Goal: Task Accomplishment & Management: Complete application form

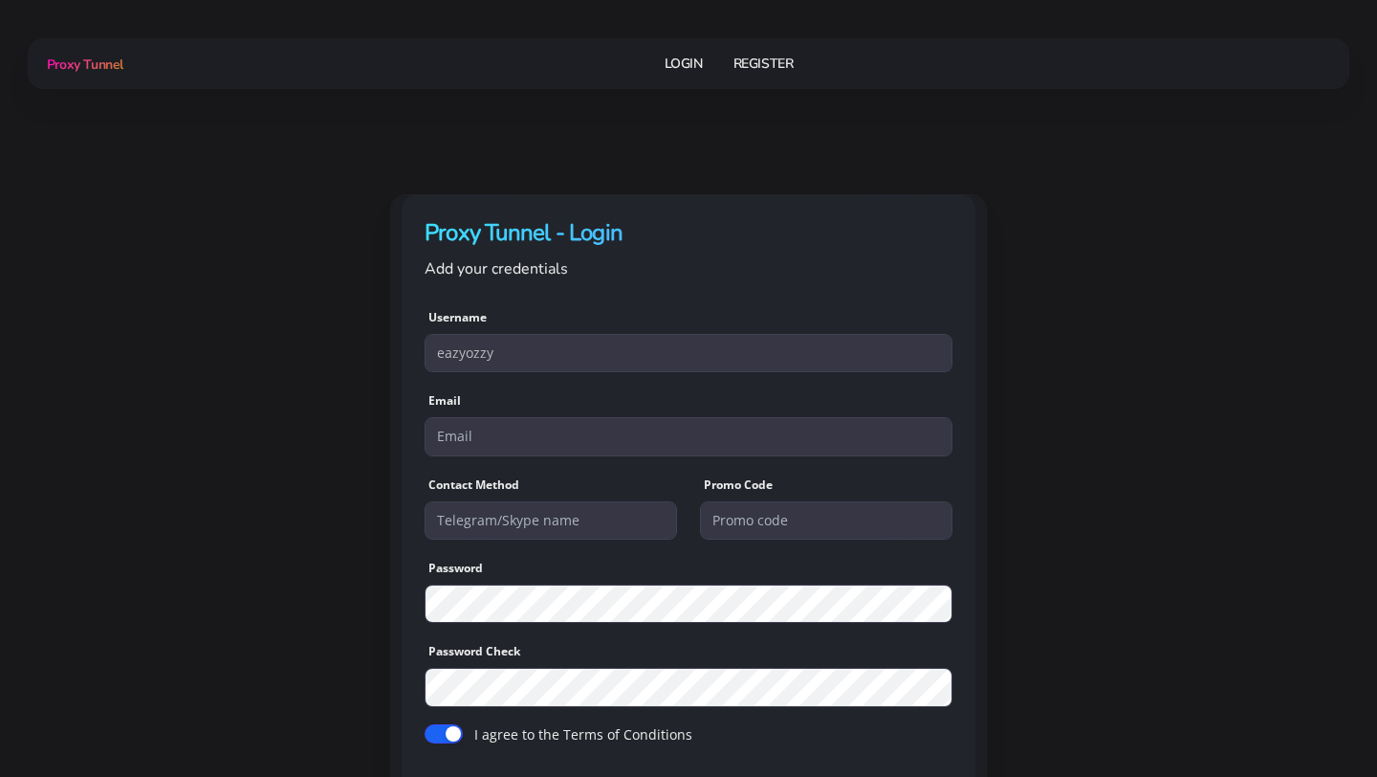
click at [548, 345] on input "eazyozzy" at bounding box center [689, 353] width 528 height 38
type input "nqdluke"
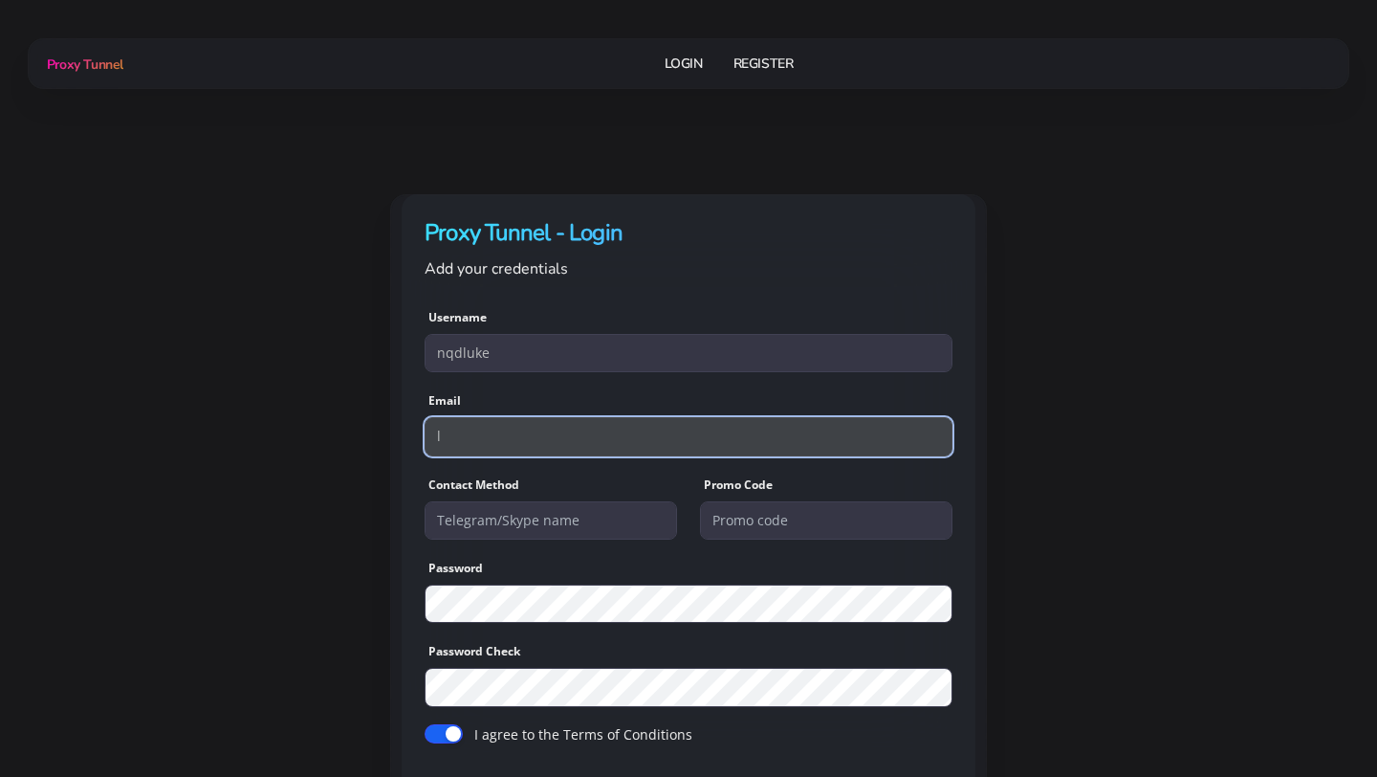
type input "lukexcas@gmail.com"
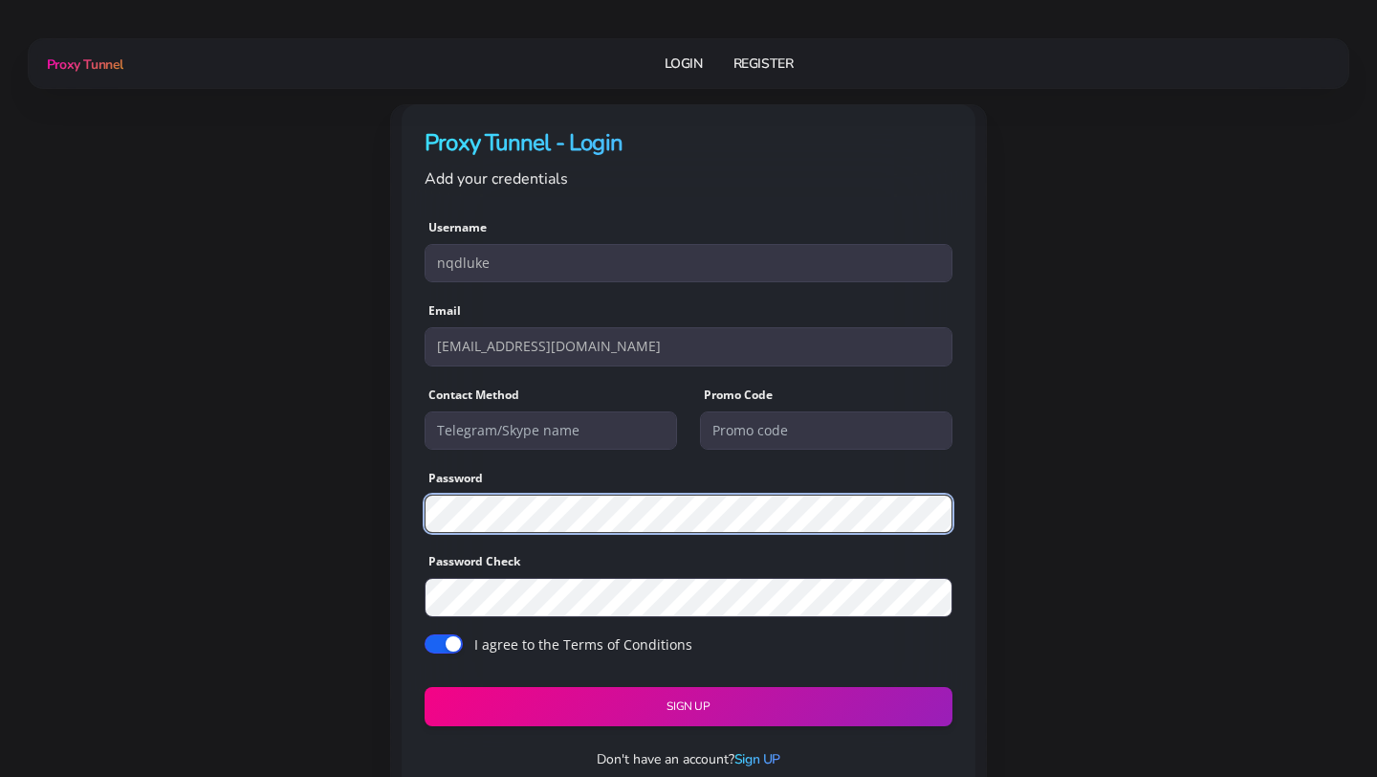
scroll to position [91, 0]
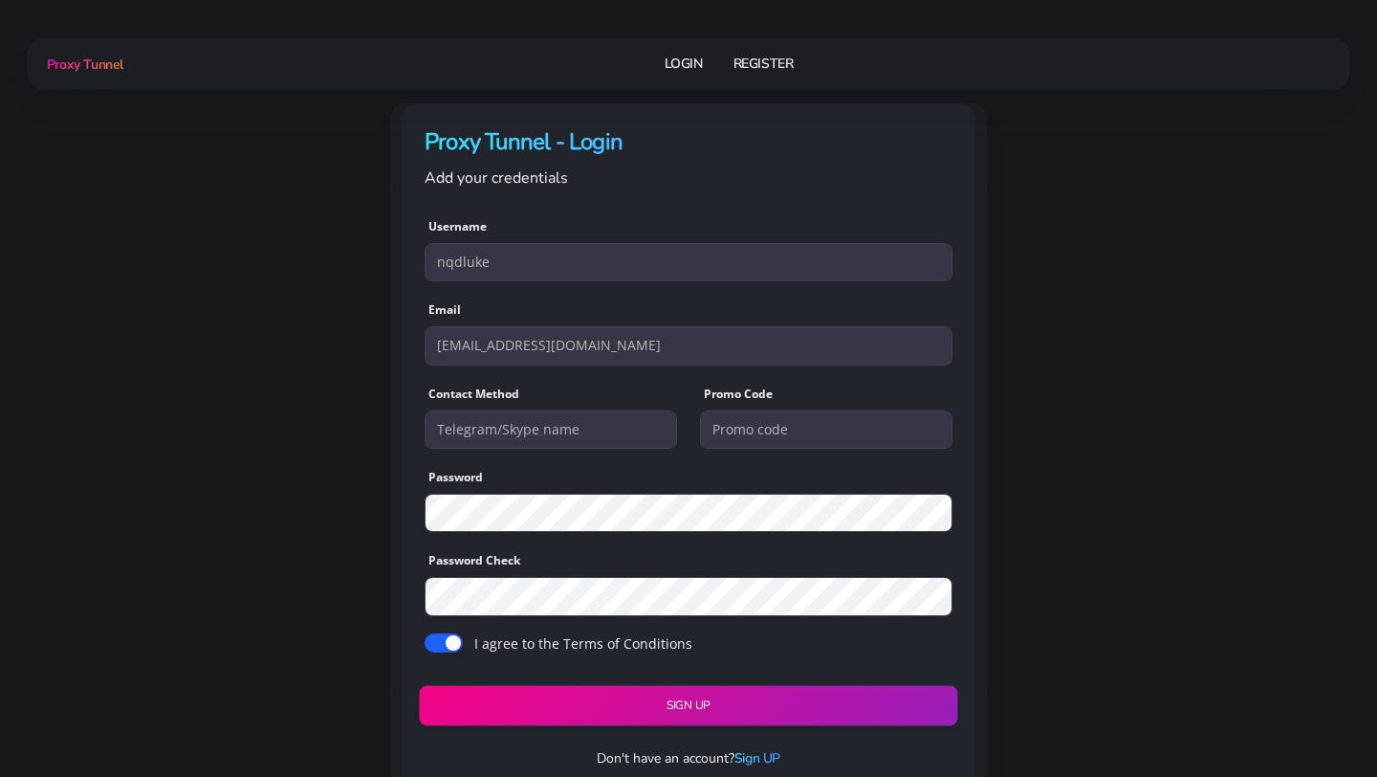
click at [632, 700] on button "Sign UP" at bounding box center [688, 705] width 539 height 40
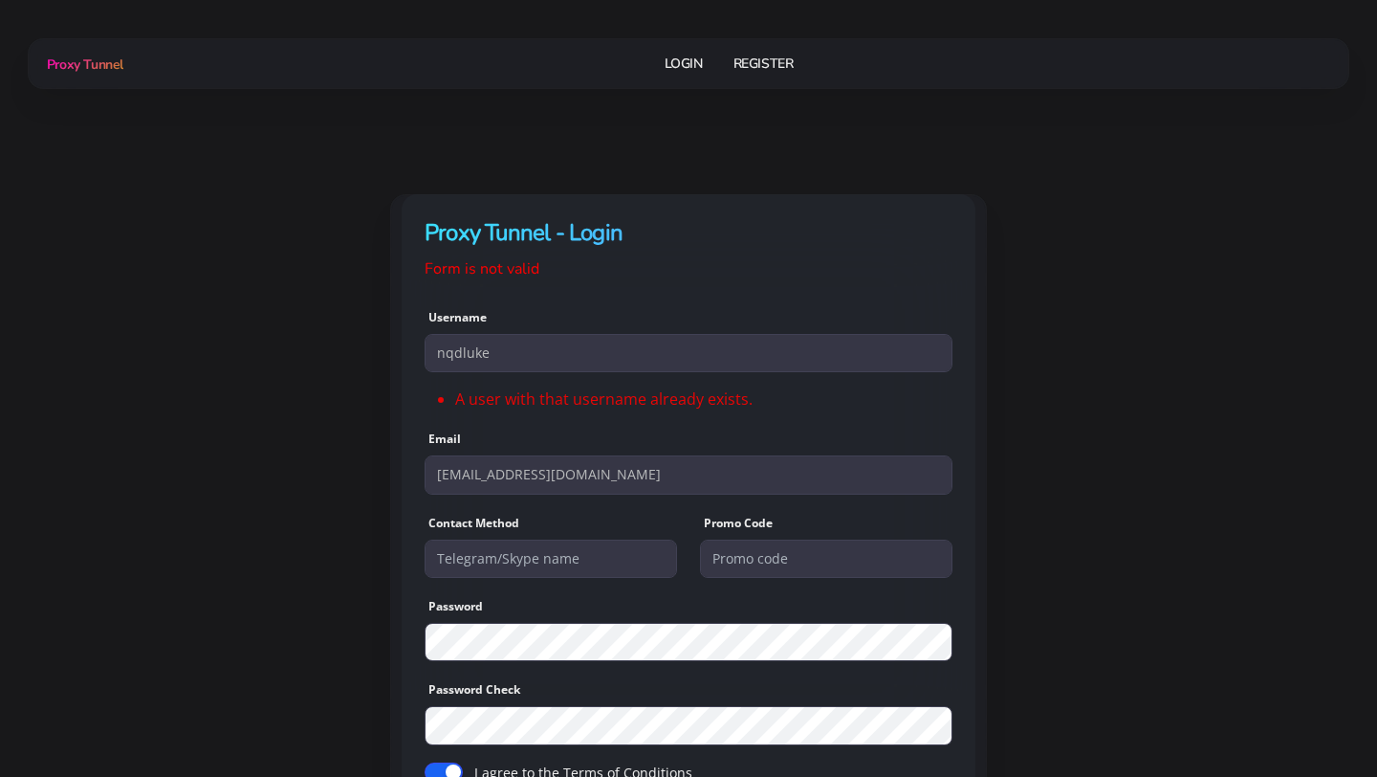
click at [682, 61] on link "Login" at bounding box center [684, 63] width 38 height 35
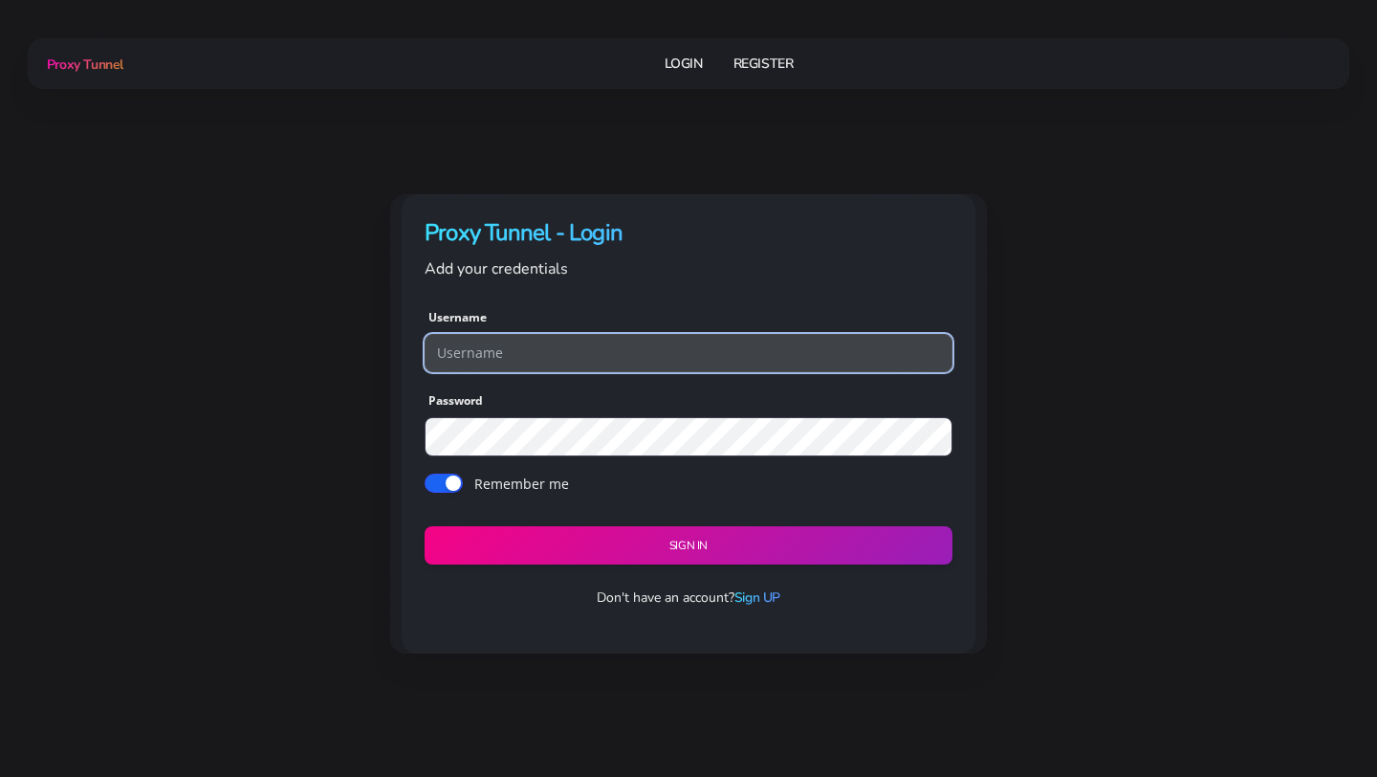
click at [627, 352] on input "text" at bounding box center [689, 353] width 528 height 38
type input "eazyozzy"
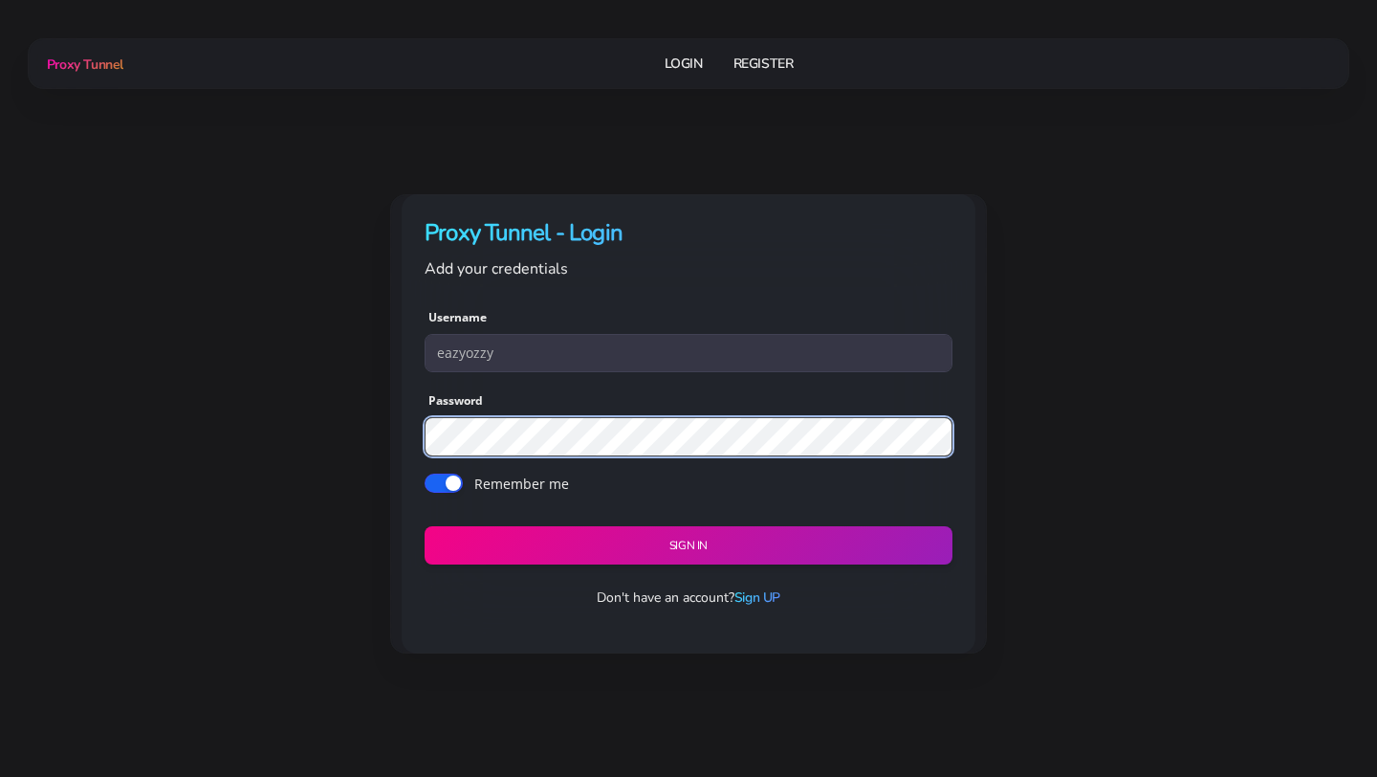
click at [425, 526] on button "Sign in" at bounding box center [689, 545] width 528 height 39
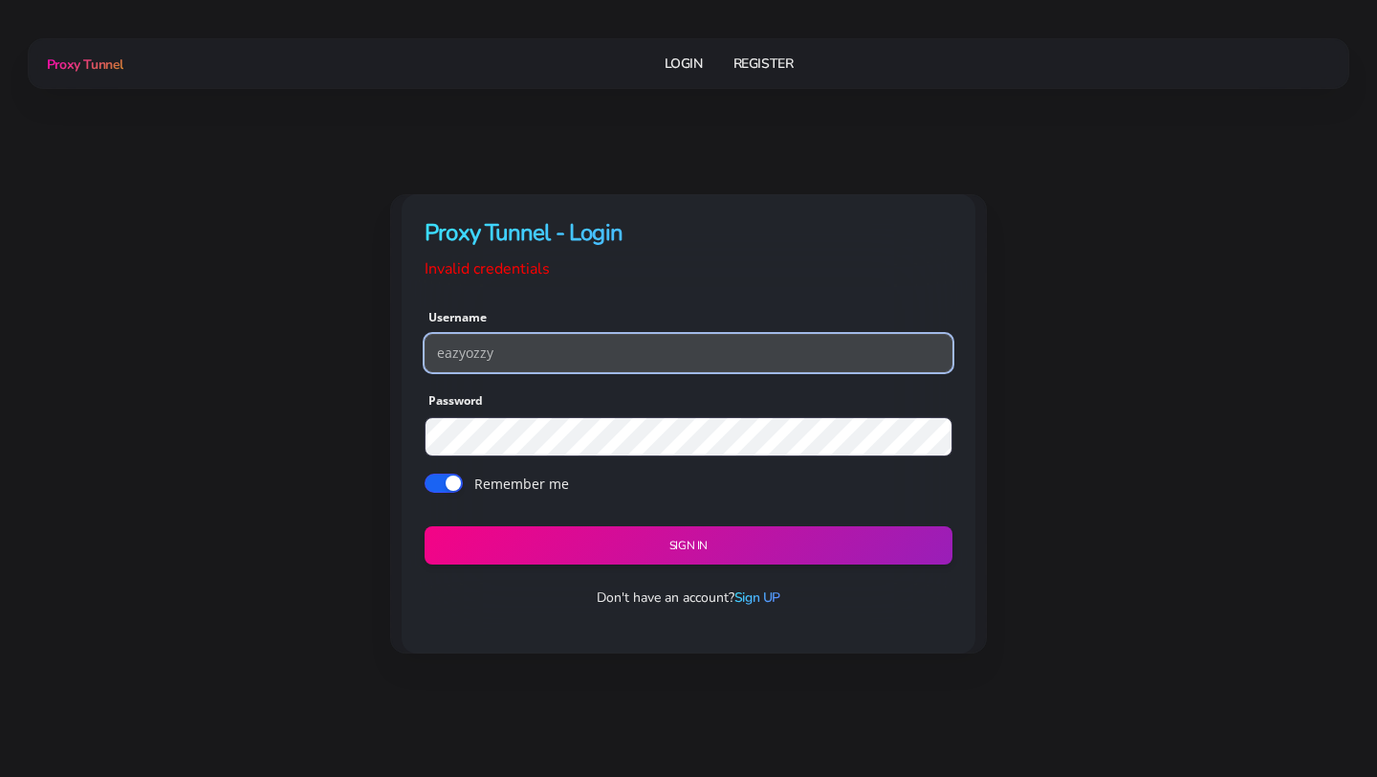
click at [605, 345] on input "eazyozzy" at bounding box center [689, 353] width 528 height 38
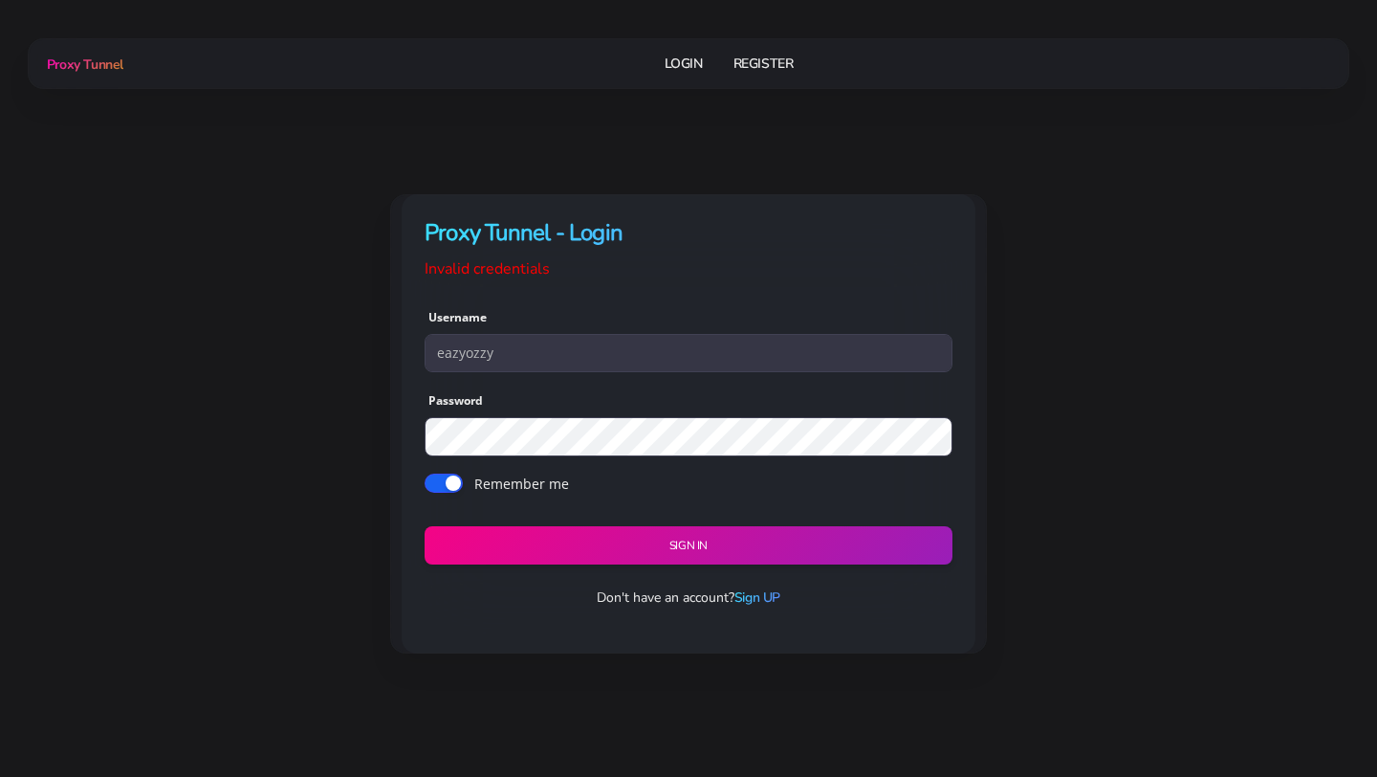
click at [755, 608] on div "Don't have an account? Sign UP" at bounding box center [689, 620] width 574 height 66
click at [757, 608] on div "Don't have an account? Sign UP" at bounding box center [689, 620] width 574 height 66
click at [760, 606] on link "Sign UP" at bounding box center [758, 597] width 46 height 18
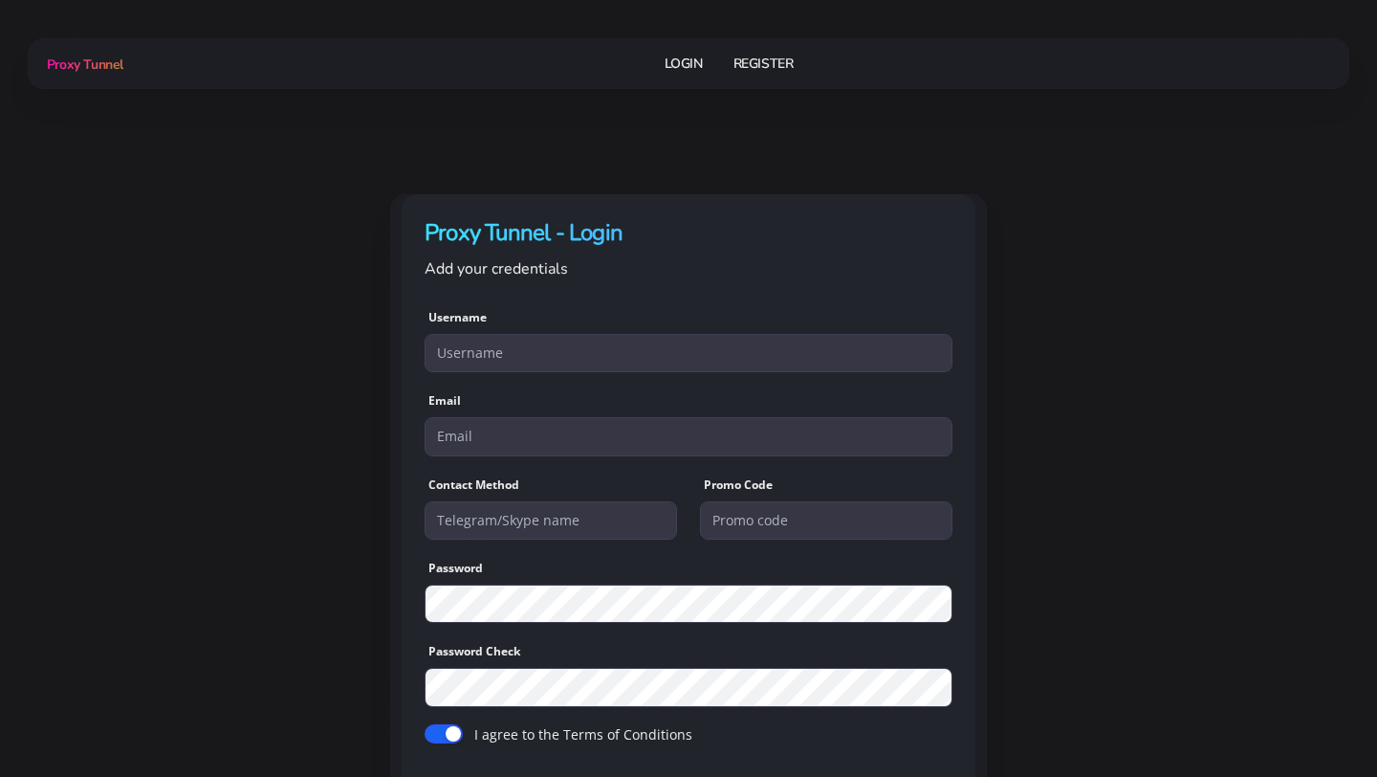
click at [700, 361] on input "text" at bounding box center [689, 353] width 528 height 38
type input "eazyozzy00"
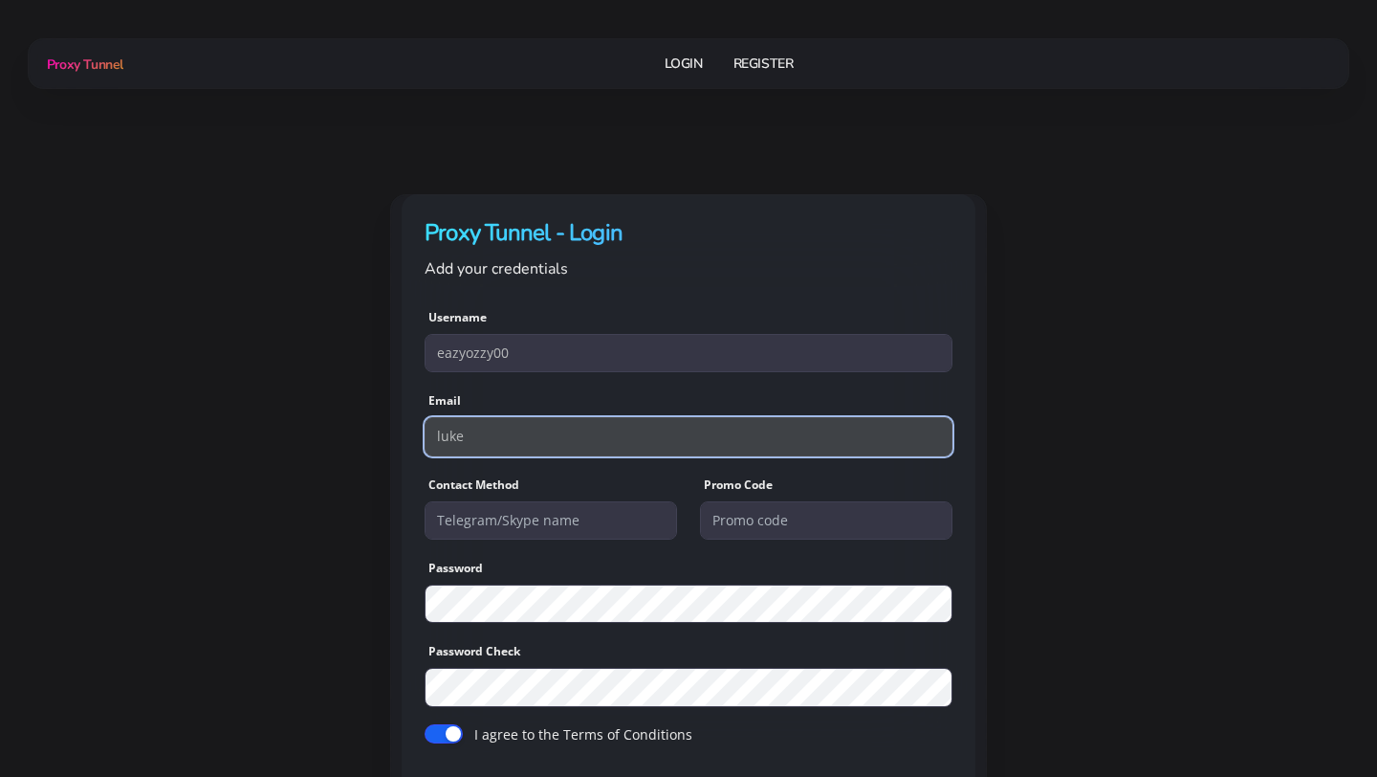
type input "lukexcas@gmail.com"
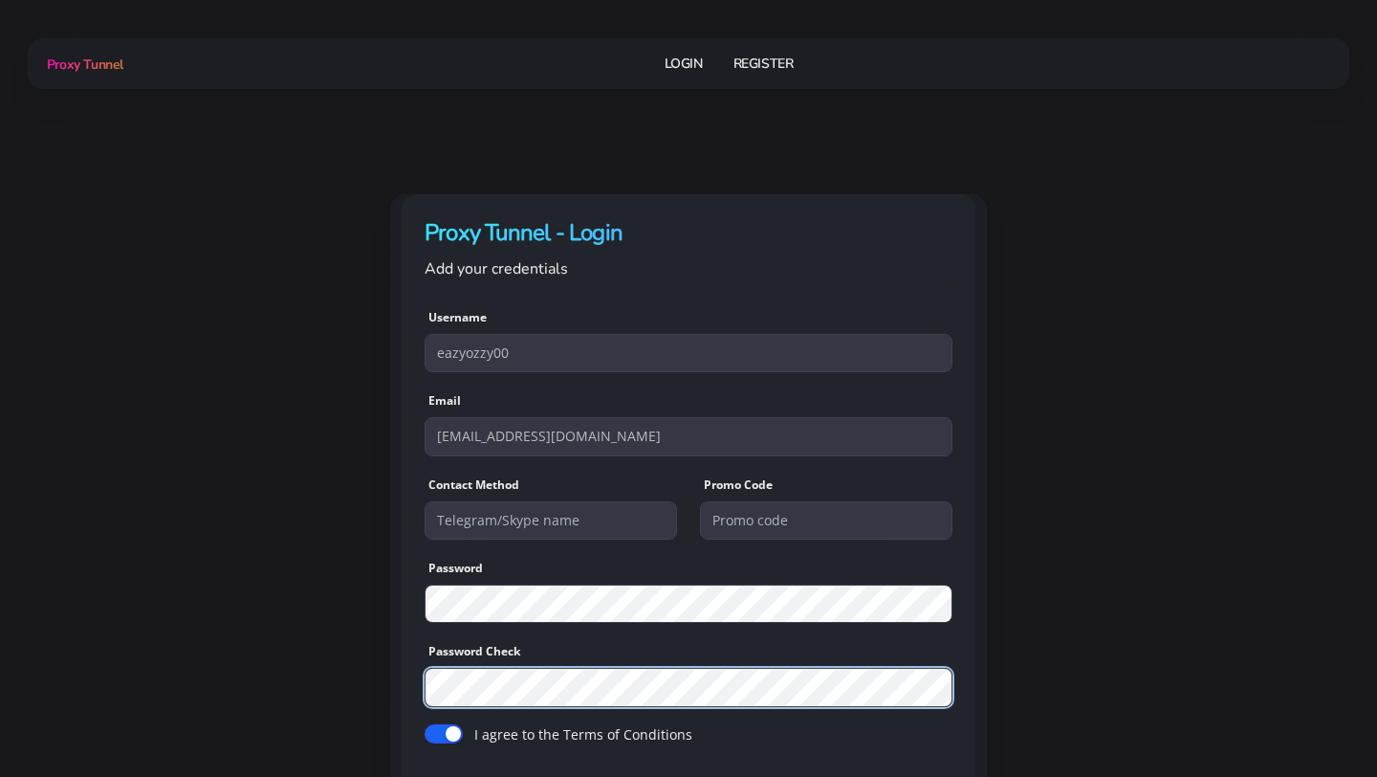
scroll to position [128, 0]
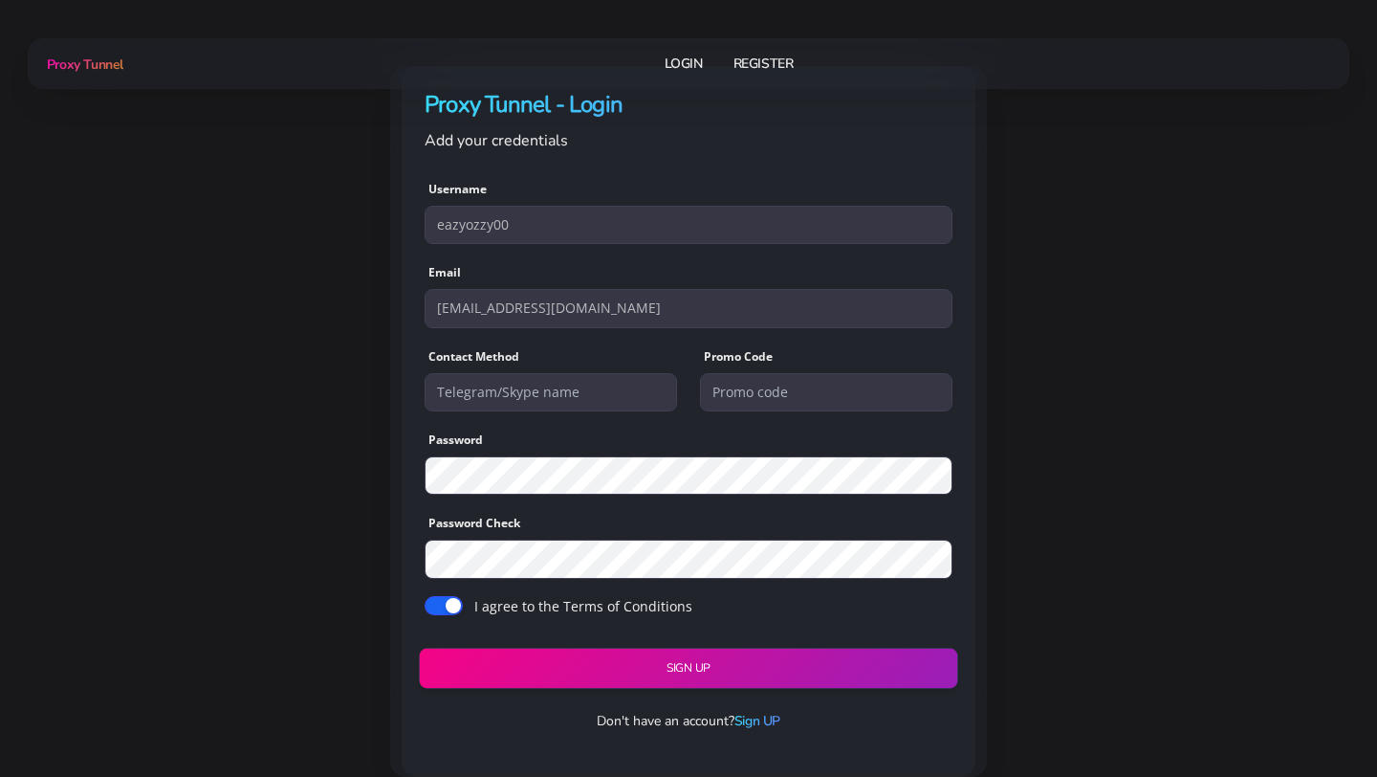
click at [640, 668] on button "Sign UP" at bounding box center [688, 668] width 539 height 40
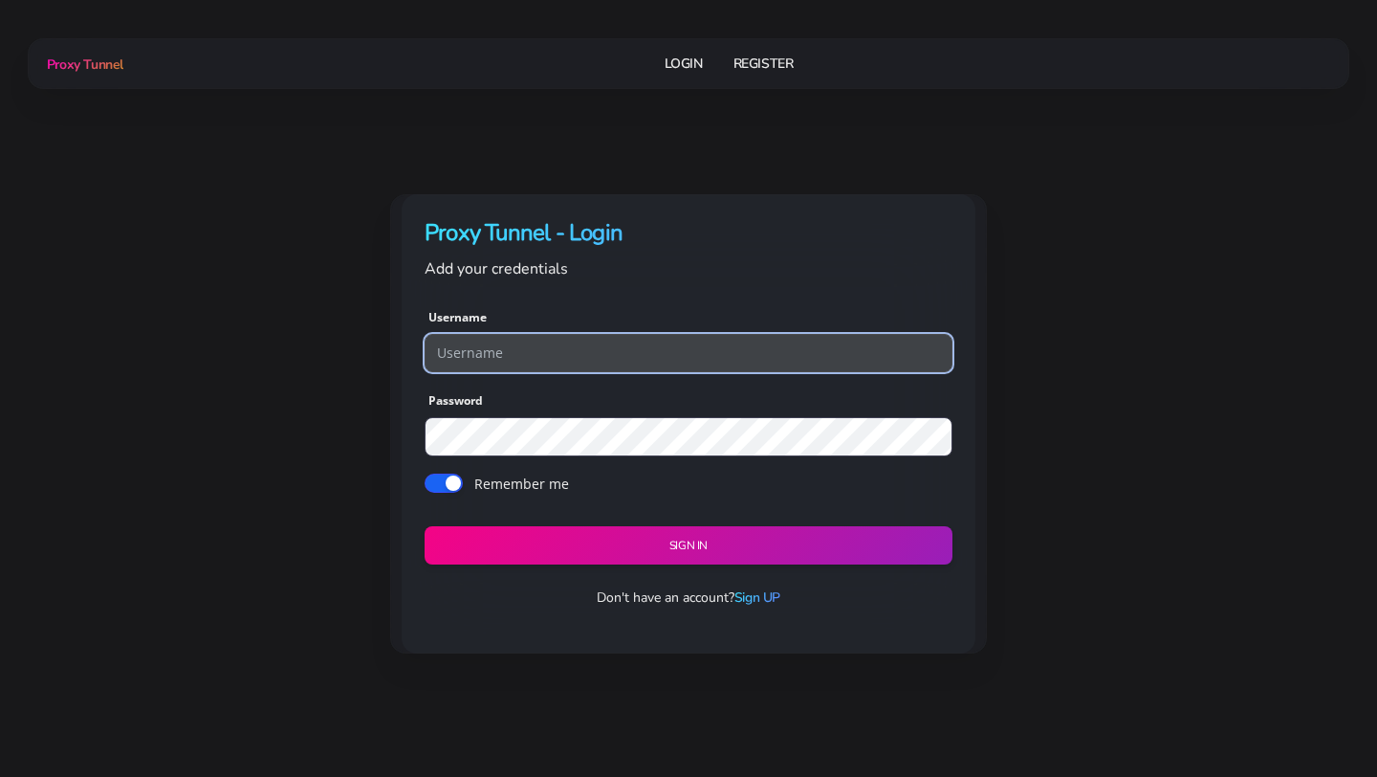
click at [761, 362] on input "text" at bounding box center [689, 353] width 528 height 38
type input "eazyozzy00"
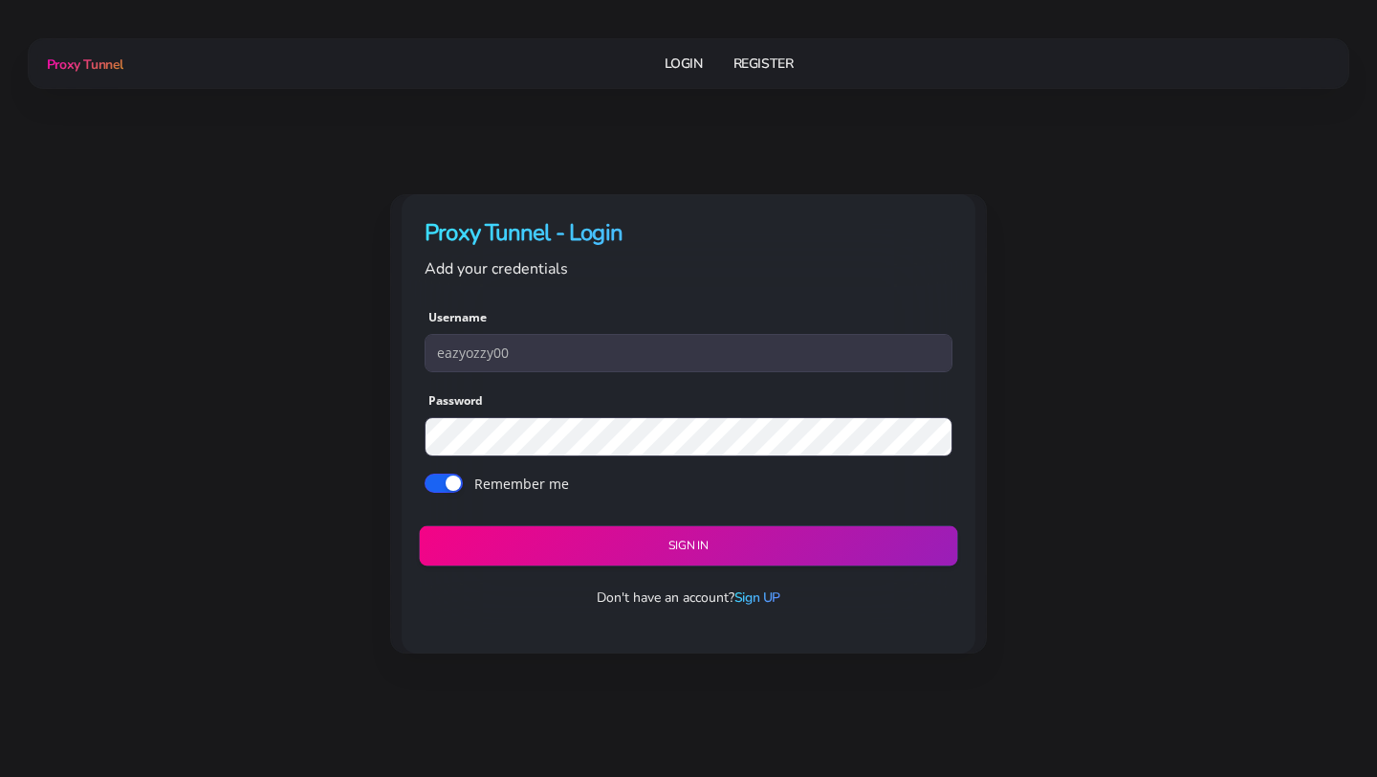
click at [640, 555] on button "Sign in" at bounding box center [688, 545] width 539 height 40
